Goal: Task Accomplishment & Management: Manage account settings

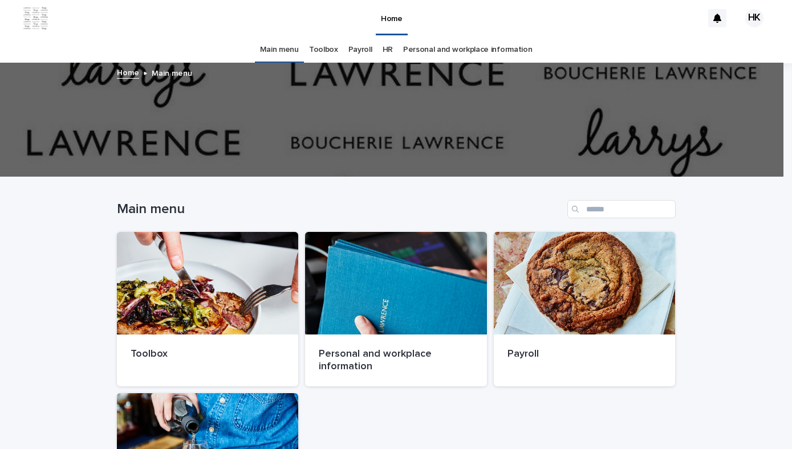
click at [362, 54] on link "Payroll" at bounding box center [360, 49] width 24 height 27
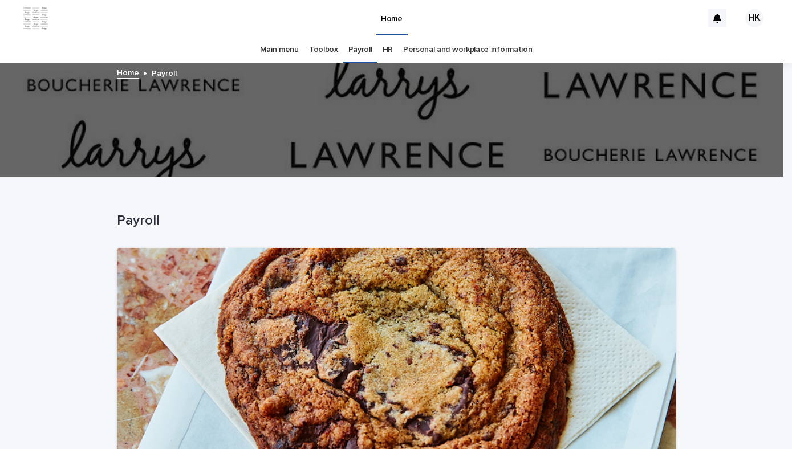
click at [325, 51] on link "Toolbox" at bounding box center [323, 49] width 29 height 27
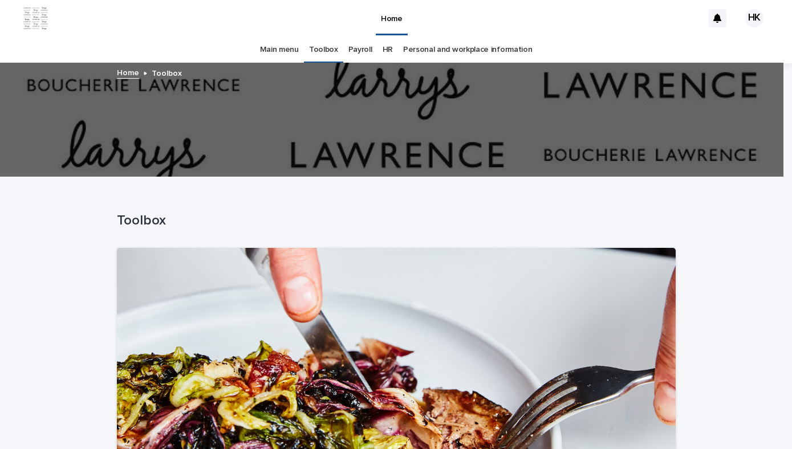
click at [382, 51] on link "HR" at bounding box center [387, 49] width 10 height 27
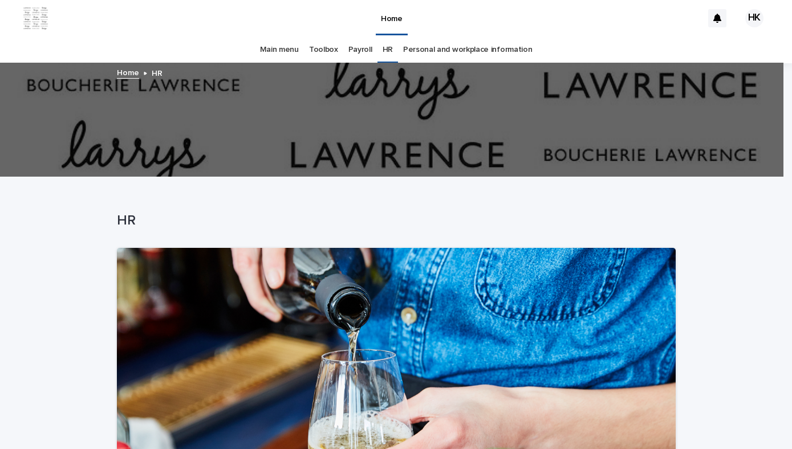
click at [449, 51] on link "Personal and workplace information" at bounding box center [467, 49] width 129 height 27
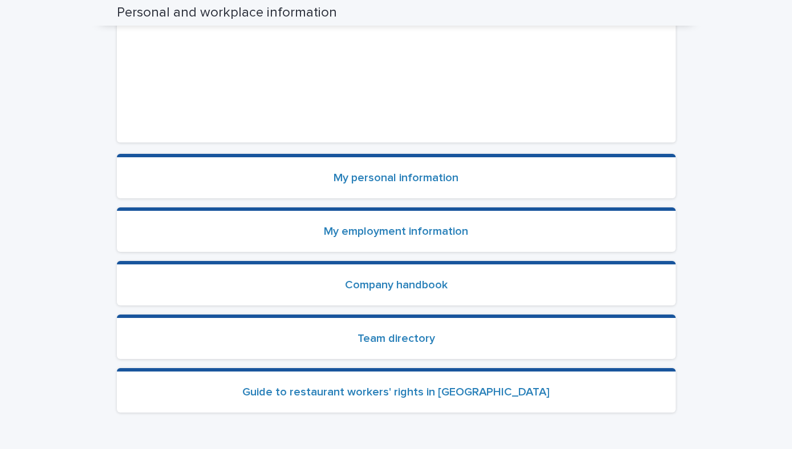
scroll to position [367, 0]
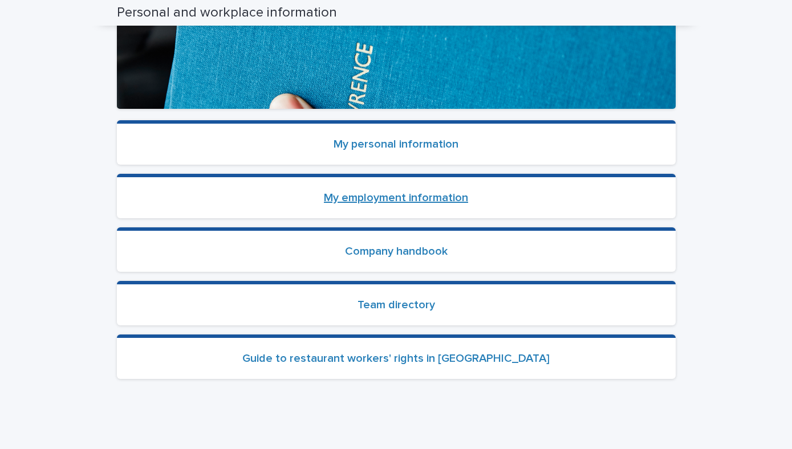
click at [443, 196] on link "My employment information" at bounding box center [396, 197] width 144 height 11
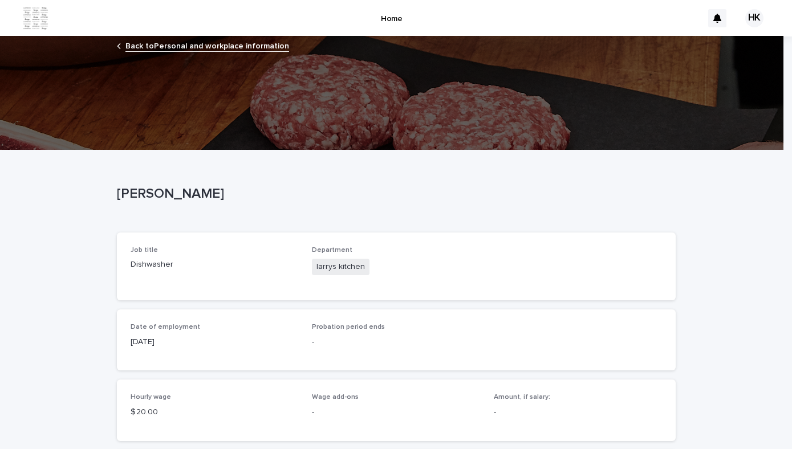
click at [211, 51] on link "Back to Personal and workplace information" at bounding box center [207, 45] width 164 height 13
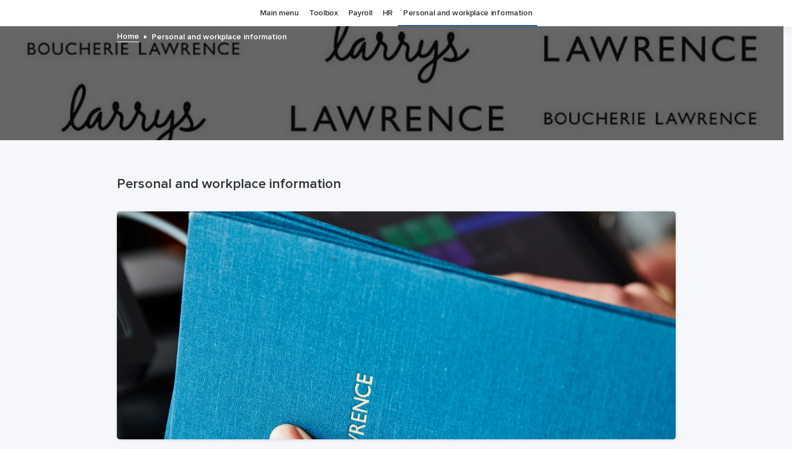
scroll to position [396, 0]
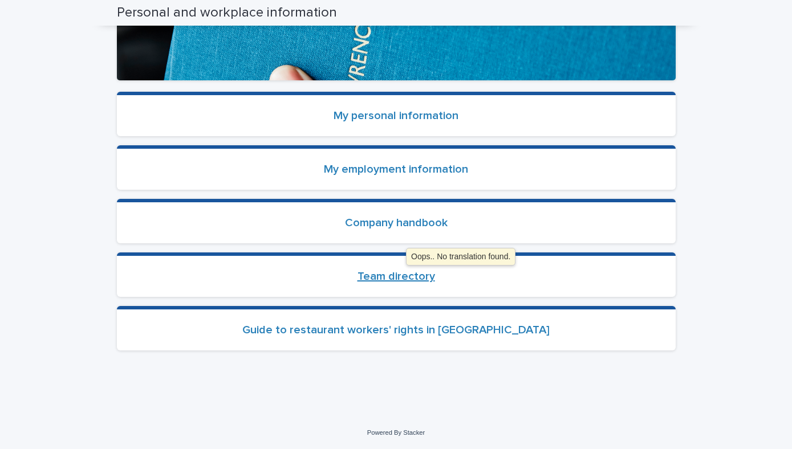
click at [400, 271] on link "Team directory" at bounding box center [396, 276] width 78 height 11
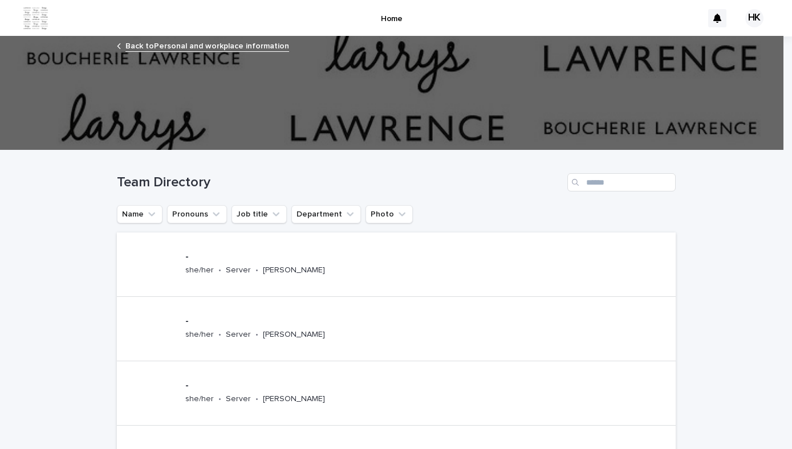
click at [745, 17] on div "HK" at bounding box center [754, 18] width 18 height 18
click at [717, 42] on p "Log Out" at bounding box center [743, 48] width 72 height 19
